Goal: Entertainment & Leisure: Consume media (video, audio)

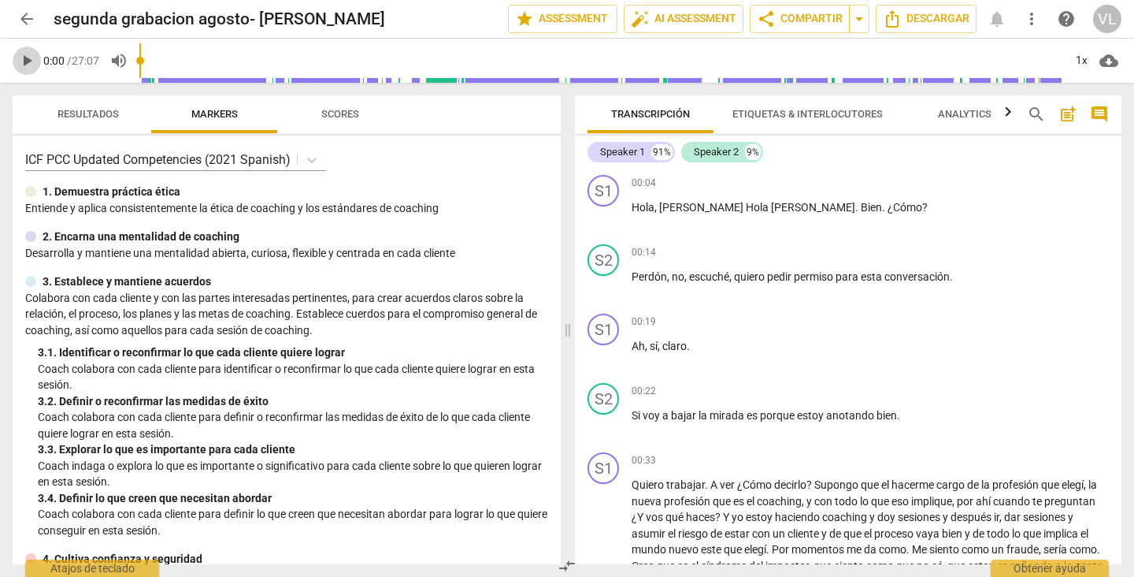
click at [25, 65] on span "play_arrow" at bounding box center [26, 60] width 19 height 19
drag, startPoint x: 147, startPoint y: 61, endPoint x: 133, endPoint y: 62, distance: 13.4
click at [139, 62] on input "range" at bounding box center [601, 60] width 924 height 50
drag, startPoint x: 154, startPoint y: 61, endPoint x: 128, endPoint y: 69, distance: 27.4
click at [139, 69] on input "range" at bounding box center [601, 60] width 924 height 50
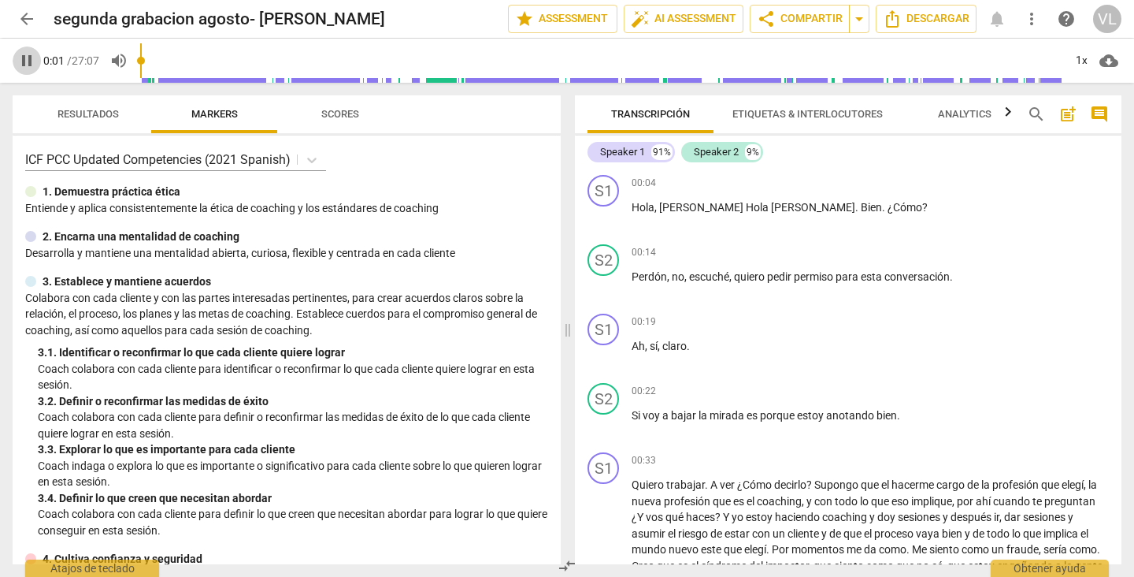
click at [20, 62] on span "pause" at bounding box center [26, 60] width 19 height 19
type input "2"
click at [674, 207] on span "[PERSON_NAME]" at bounding box center [702, 207] width 87 height 13
click at [681, 205] on span "[PERSON_NAME]" at bounding box center [702, 207] width 87 height 13
click at [664, 208] on span ", estefi" at bounding box center [669, 207] width 29 height 13
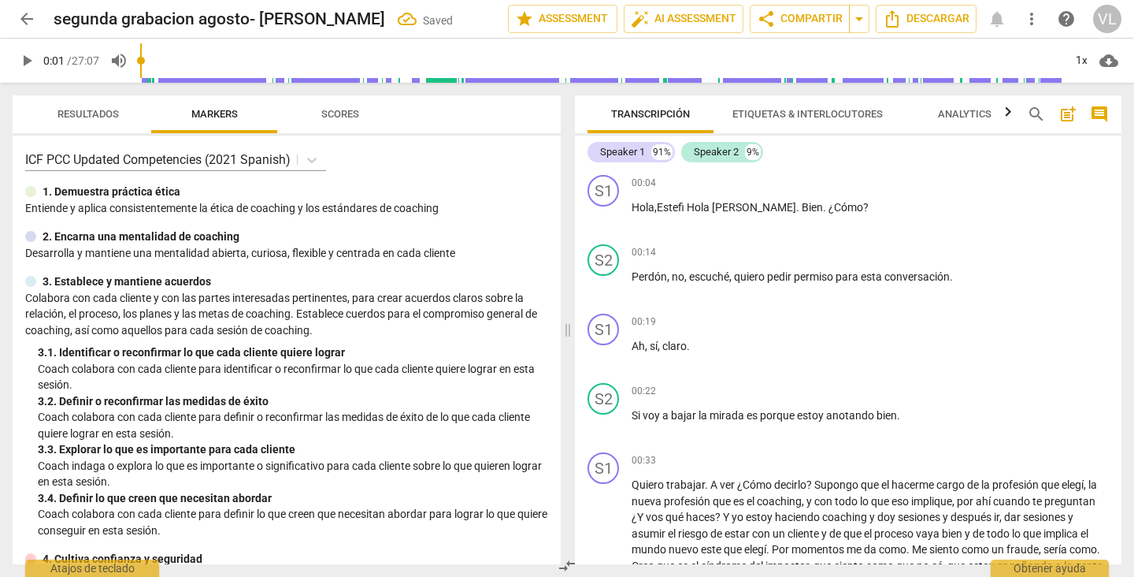
click at [27, 60] on span "play_arrow" at bounding box center [26, 60] width 19 height 19
click at [27, 60] on span "pause" at bounding box center [26, 60] width 19 height 19
type input "16"
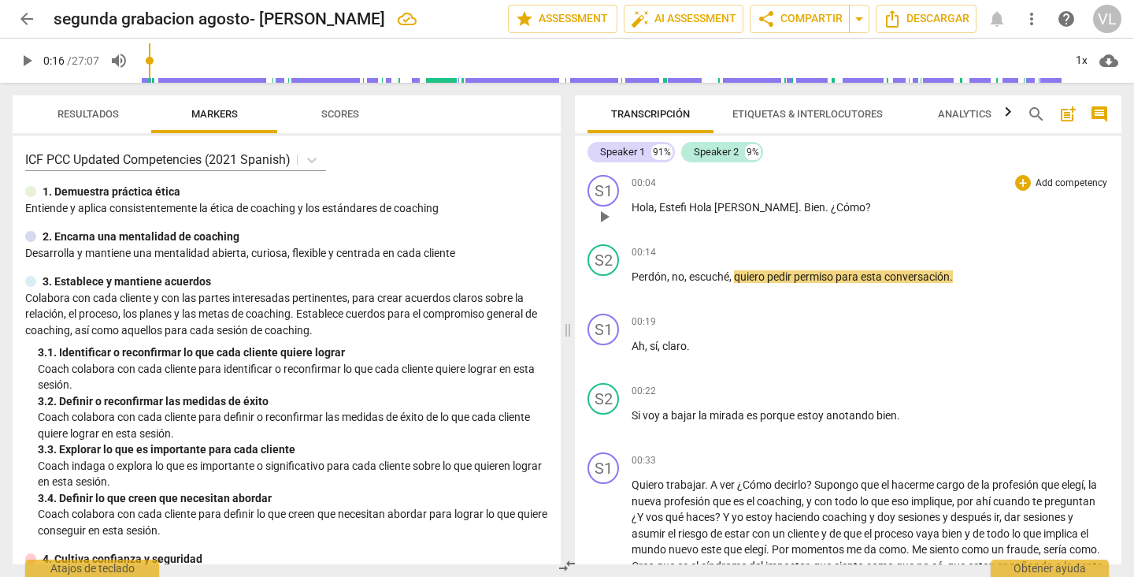
click at [687, 203] on span "Estefi" at bounding box center [674, 207] width 30 height 13
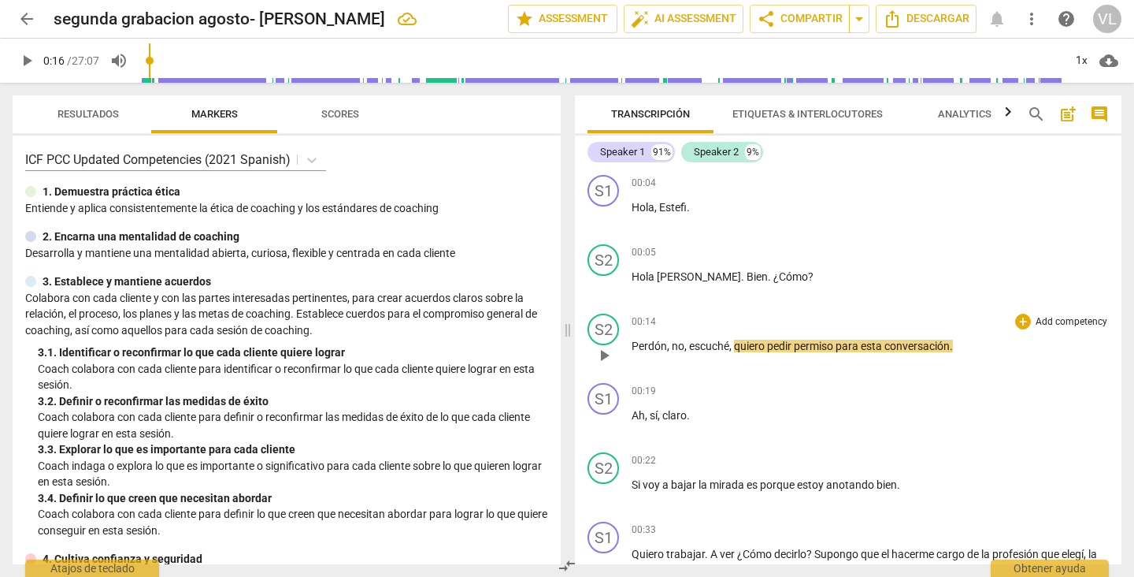
click at [731, 343] on span "," at bounding box center [731, 345] width 5 height 13
